Goal: Complete application form

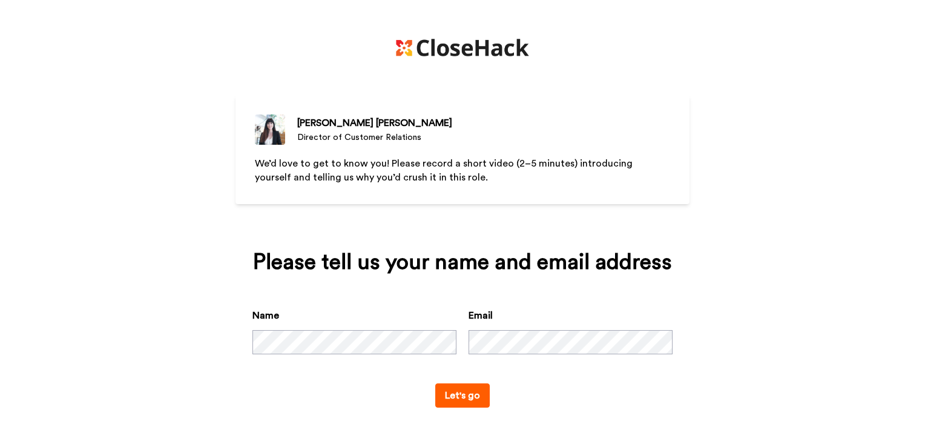
click at [473, 393] on button "Let's go" at bounding box center [462, 395] width 55 height 24
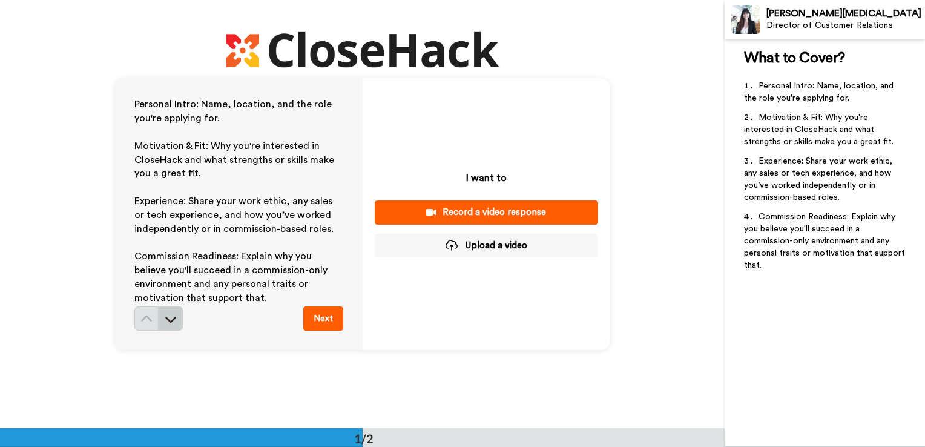
click at [168, 319] on icon at bounding box center [171, 319] width 12 height 12
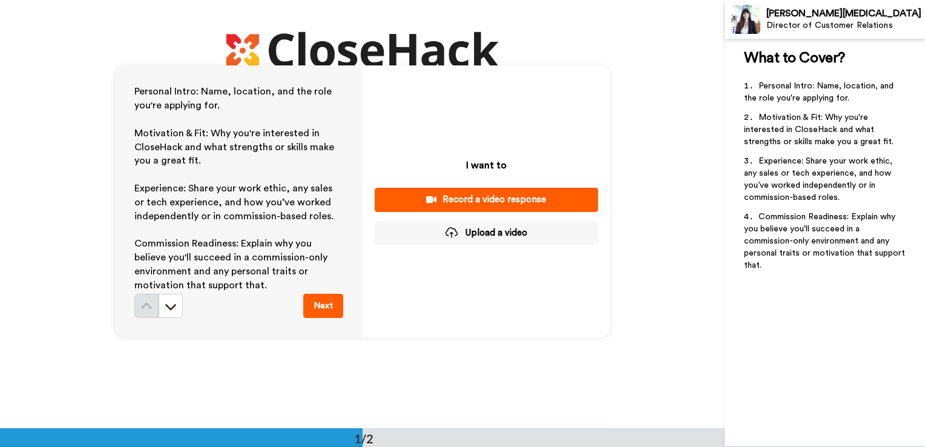
scroll to position [10, 0]
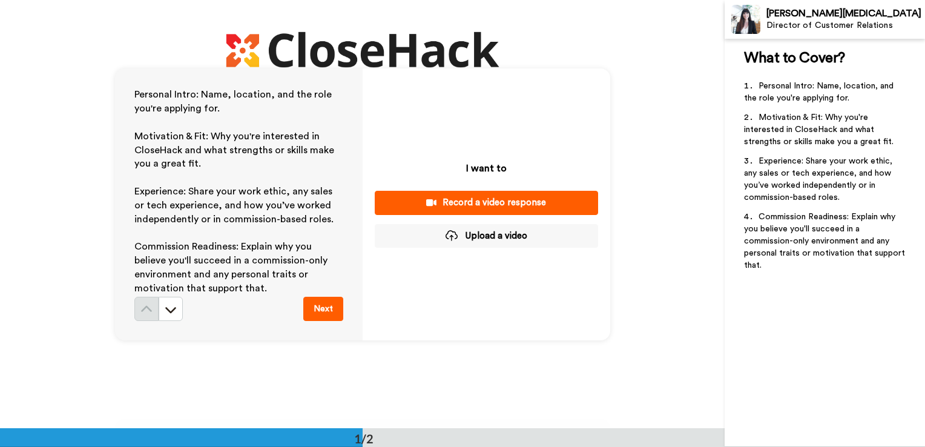
click at [482, 205] on div "Record a video response" at bounding box center [487, 202] width 204 height 13
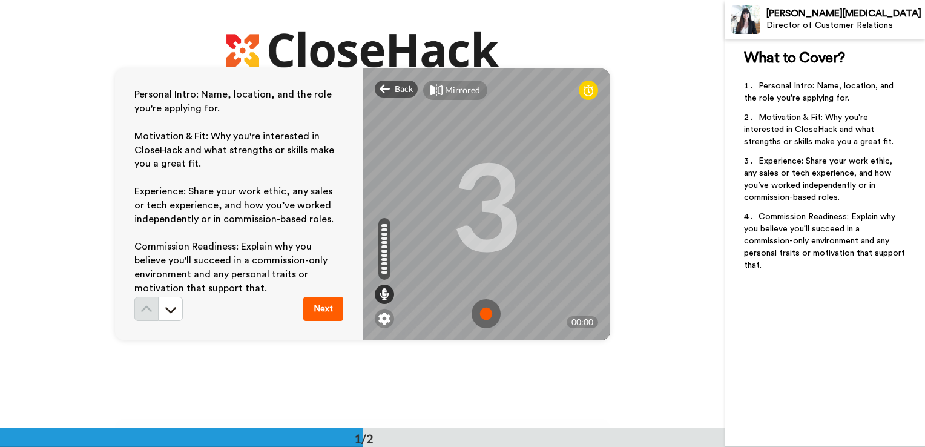
click at [483, 311] on img at bounding box center [486, 313] width 29 height 29
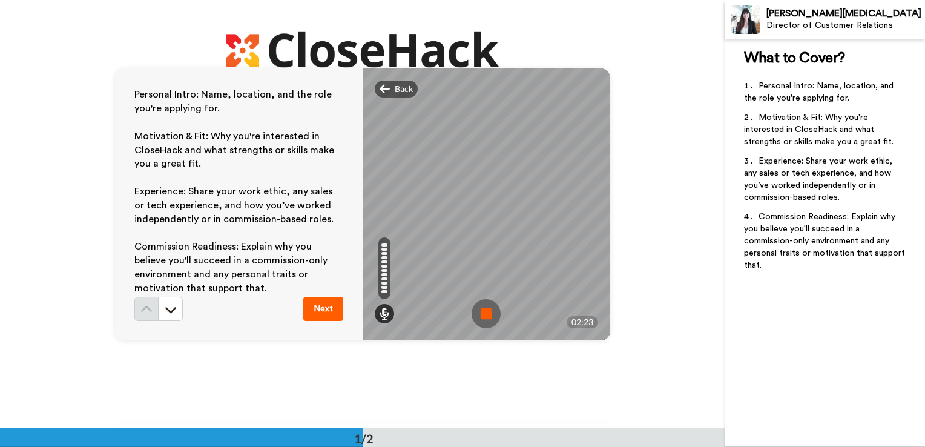
click at [483, 311] on img at bounding box center [486, 313] width 29 height 29
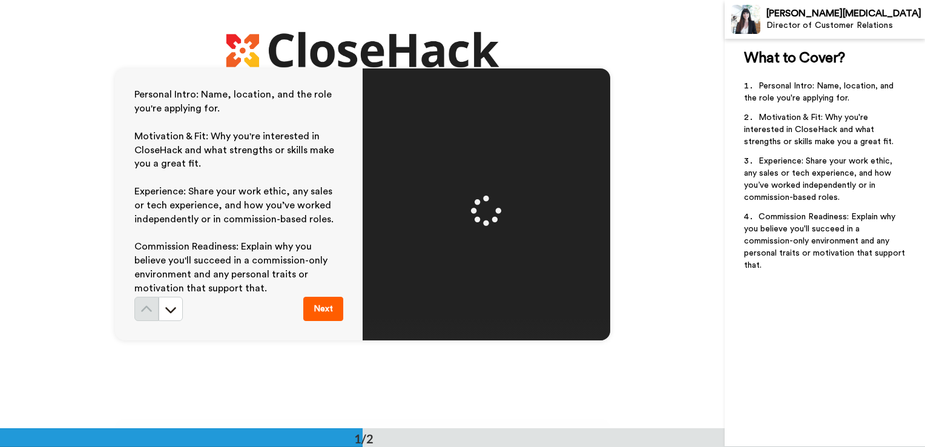
click at [672, 228] on div "Personal Intro: Name, location, and the role you're applying for. ﻿ Motivation …" at bounding box center [362, 204] width 725 height 428
click at [577, 88] on span "Redo" at bounding box center [583, 89] width 19 height 12
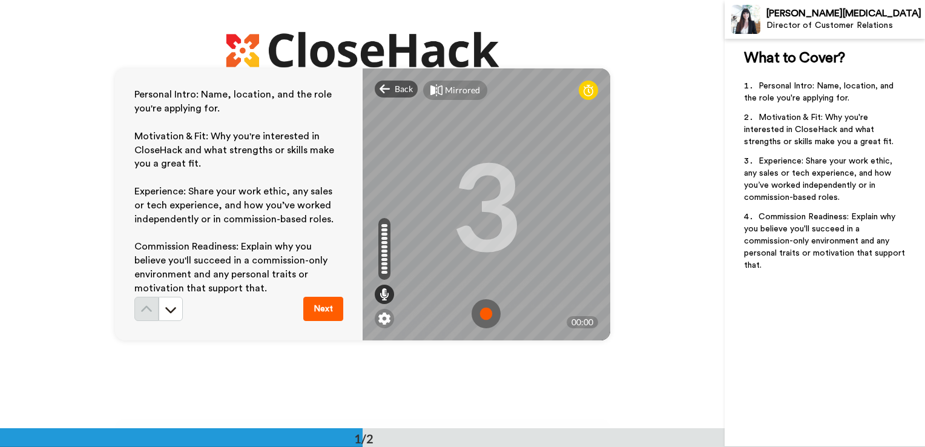
click at [482, 309] on img at bounding box center [486, 313] width 29 height 29
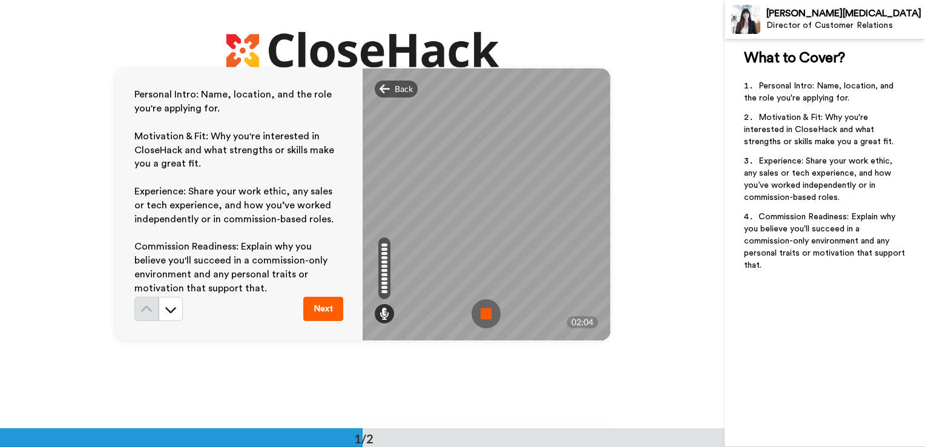
click at [484, 314] on img at bounding box center [486, 313] width 29 height 29
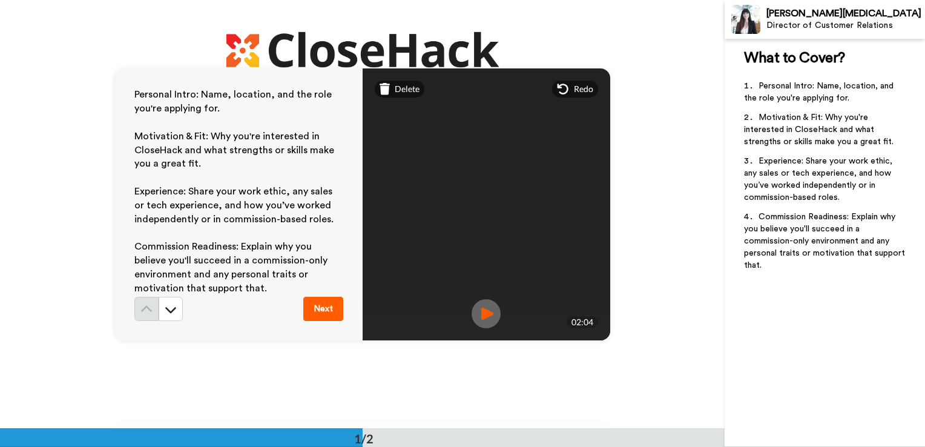
click at [313, 320] on button "Next" at bounding box center [323, 309] width 40 height 24
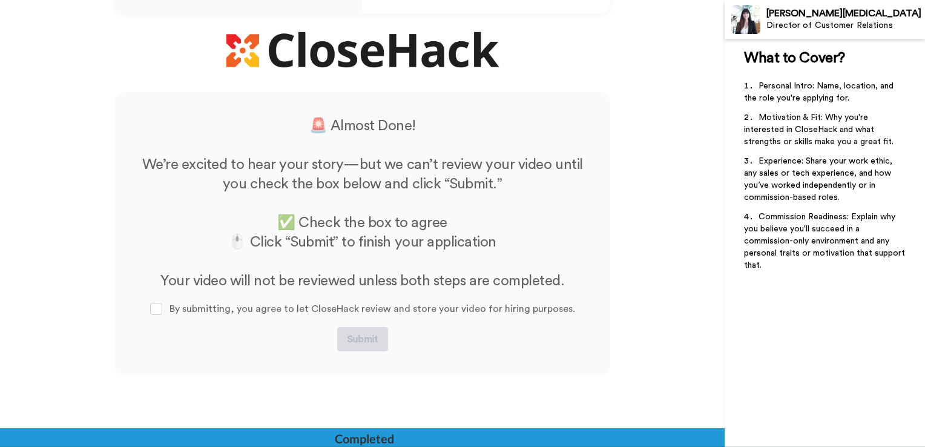
scroll to position [356, 0]
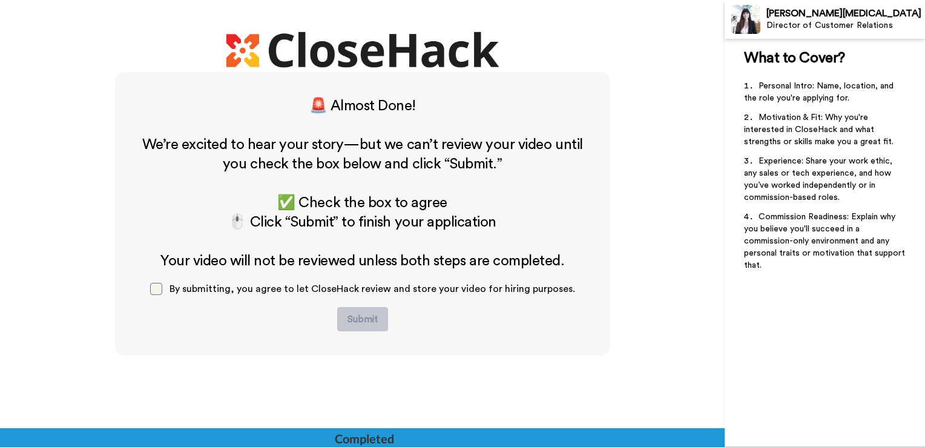
click at [162, 288] on span at bounding box center [156, 289] width 12 height 12
click at [357, 312] on button "Submit" at bounding box center [362, 319] width 51 height 24
